Goal: Information Seeking & Learning: Learn about a topic

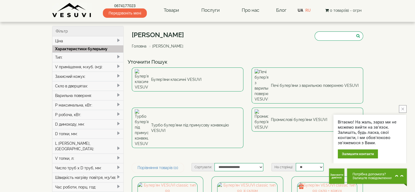
click at [76, 96] on div "Варильна поверхня:" at bounding box center [87, 96] width 71 height 10
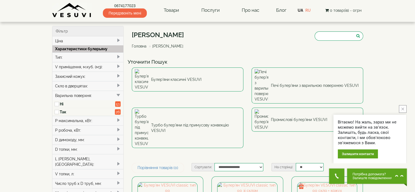
click at [61, 110] on label "Так" at bounding box center [87, 111] width 55 height 5
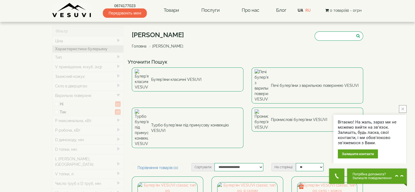
type input "*****"
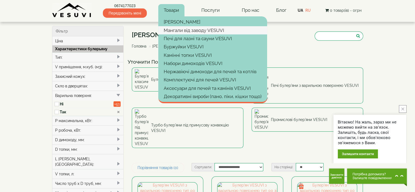
click at [180, 30] on link "Мангали від заводу VESUVI" at bounding box center [212, 30] width 109 height 8
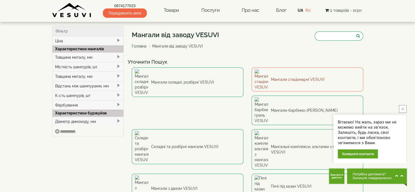
click at [266, 75] on img at bounding box center [262, 79] width 14 height 21
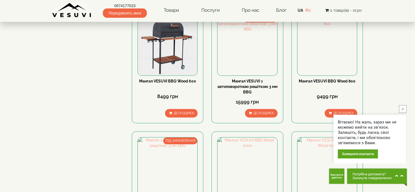
scroll to position [409, 0]
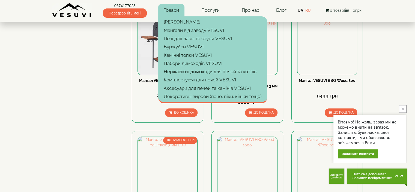
click at [171, 12] on link "Товари" at bounding box center [171, 10] width 26 height 13
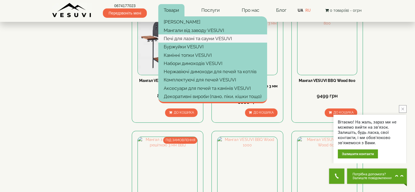
click at [183, 41] on link "Печі для лазні та сауни VESUVI" at bounding box center [212, 38] width 109 height 8
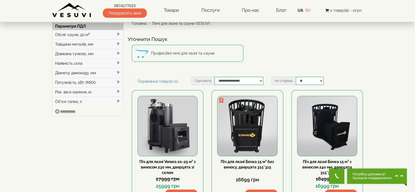
scroll to position [136, 0]
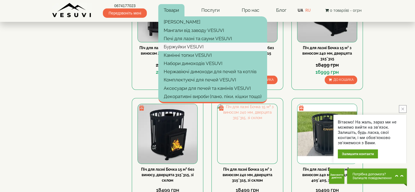
click at [181, 44] on link "Буржуйки VESUVI" at bounding box center [212, 47] width 109 height 8
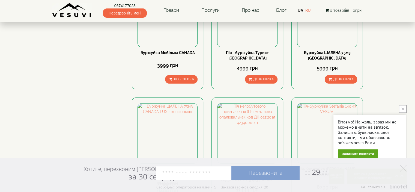
scroll to position [82, 0]
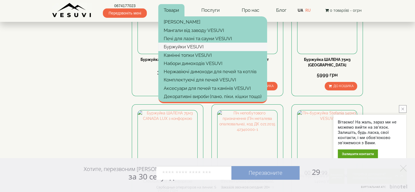
click at [173, 48] on link "Буржуйки VESUVI" at bounding box center [212, 47] width 109 height 8
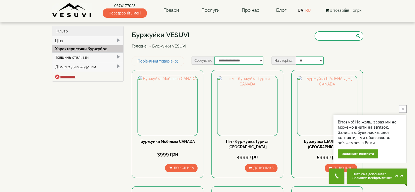
click at [73, 77] on input "**********" at bounding box center [65, 76] width 20 height 4
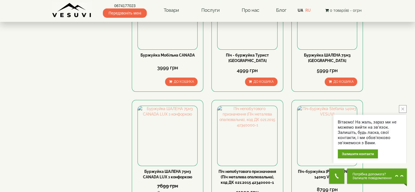
scroll to position [136, 0]
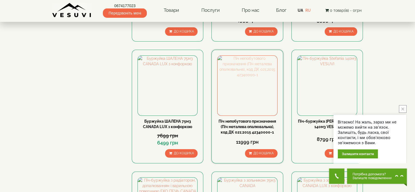
click at [252, 89] on img at bounding box center [246, 85] width 59 height 59
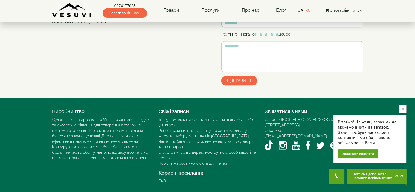
scroll to position [310, 0]
